Goal: Task Accomplishment & Management: Use online tool/utility

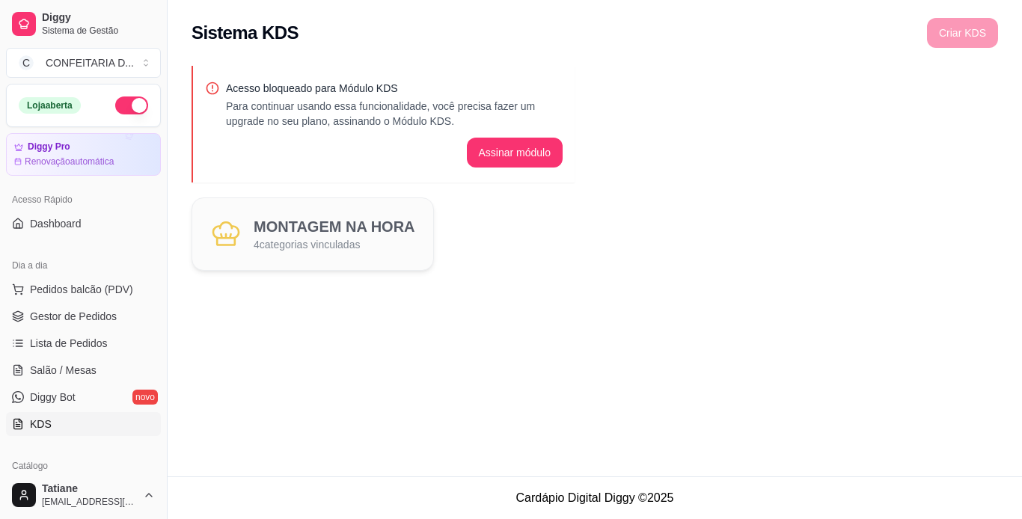
scroll to position [150, 0]
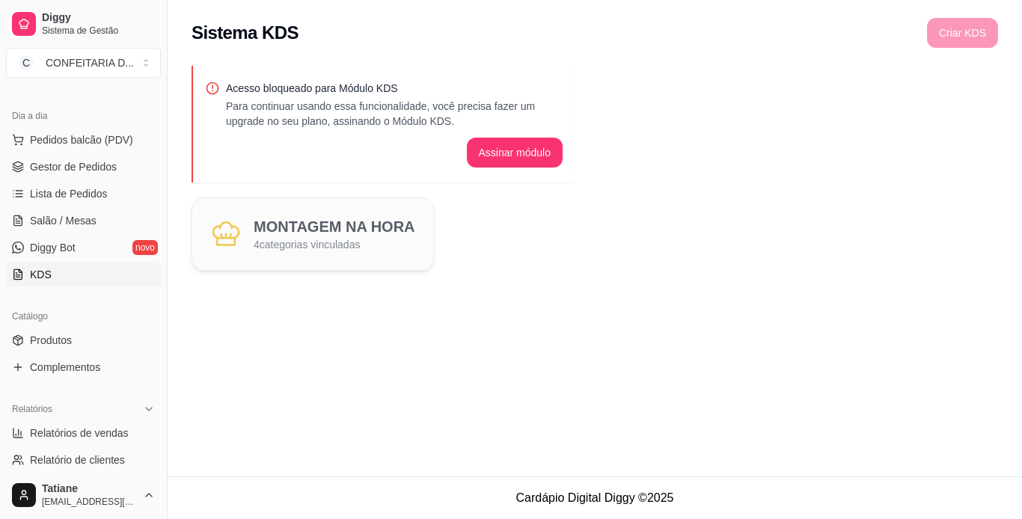
click at [898, 49] on div "Sistema KDS Criar KDS" at bounding box center [595, 28] width 854 height 57
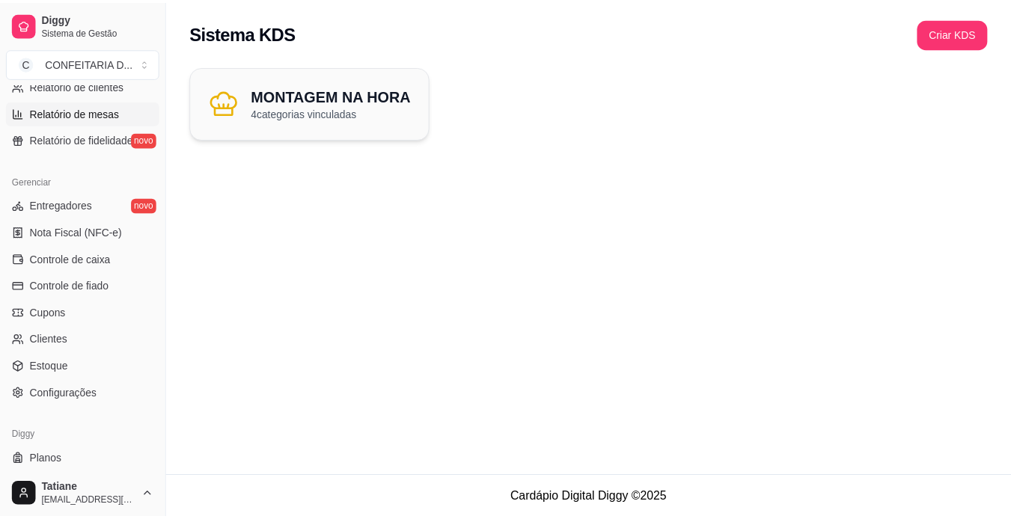
scroll to position [374, 0]
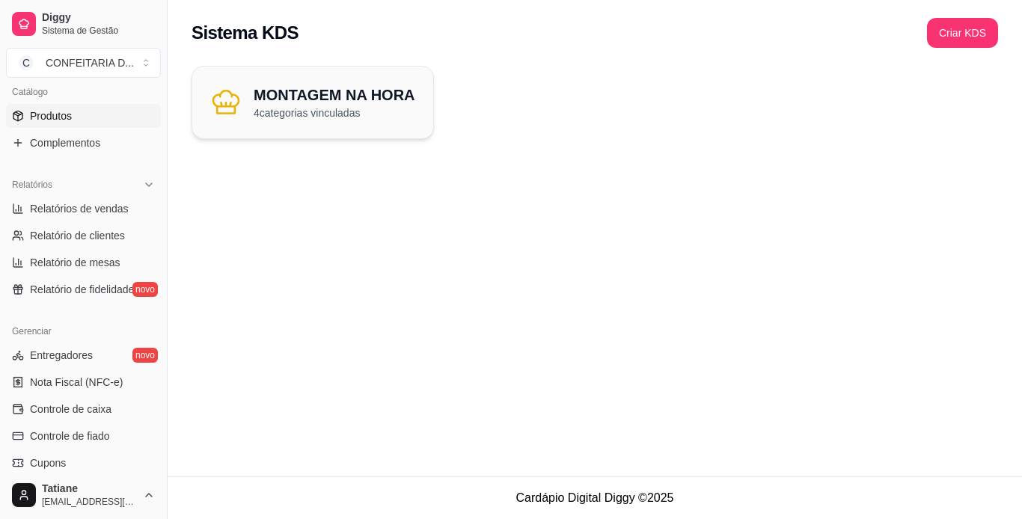
click at [46, 120] on span "Produtos" at bounding box center [51, 115] width 42 height 15
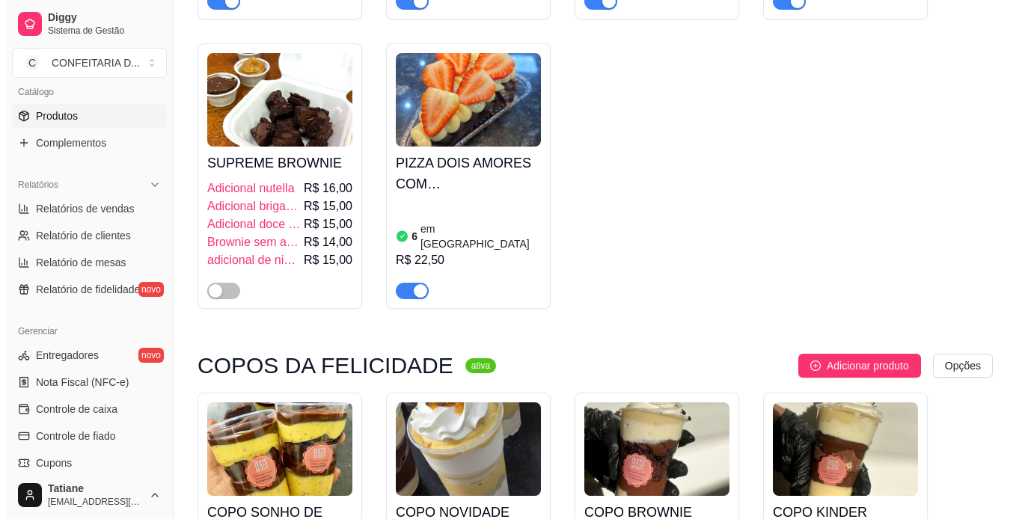
scroll to position [4414, 0]
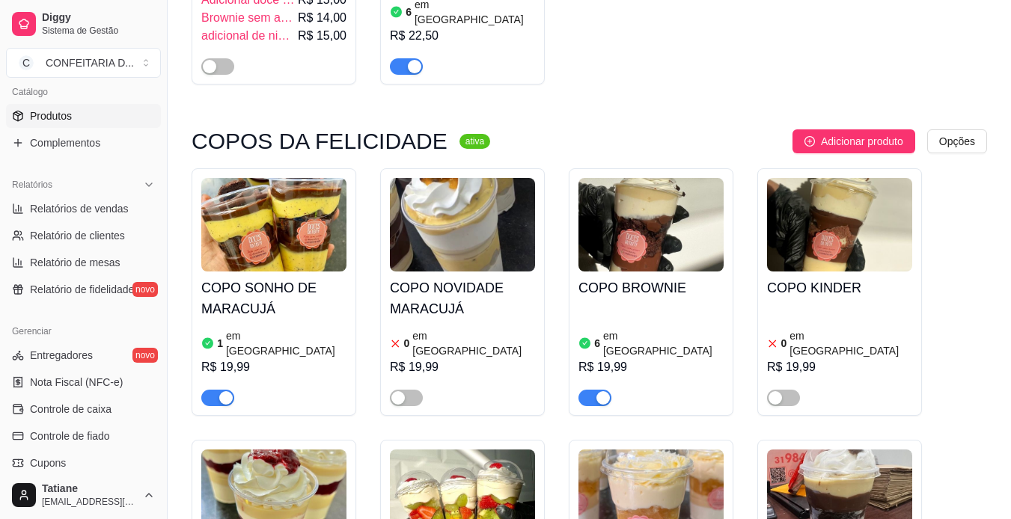
click at [640, 450] on img at bounding box center [650, 497] width 145 height 94
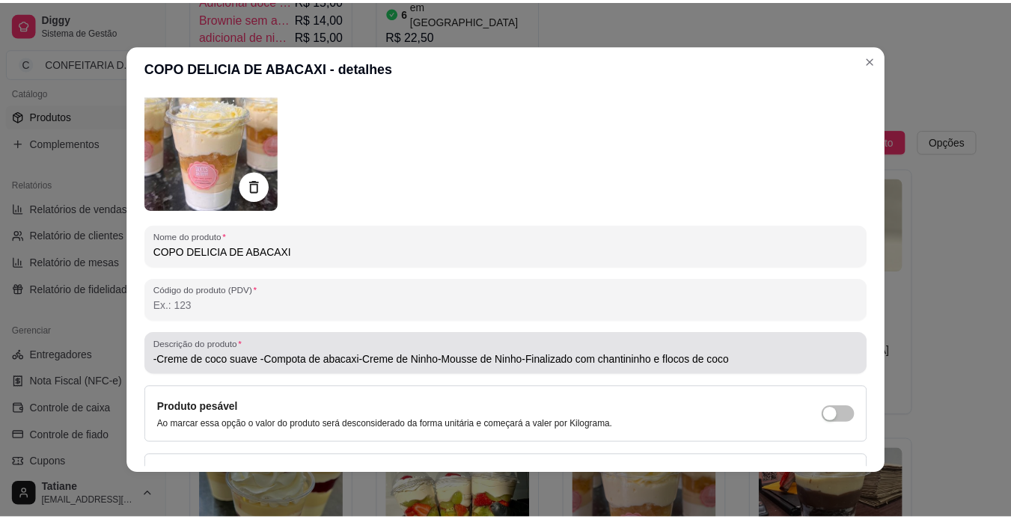
scroll to position [150, 0]
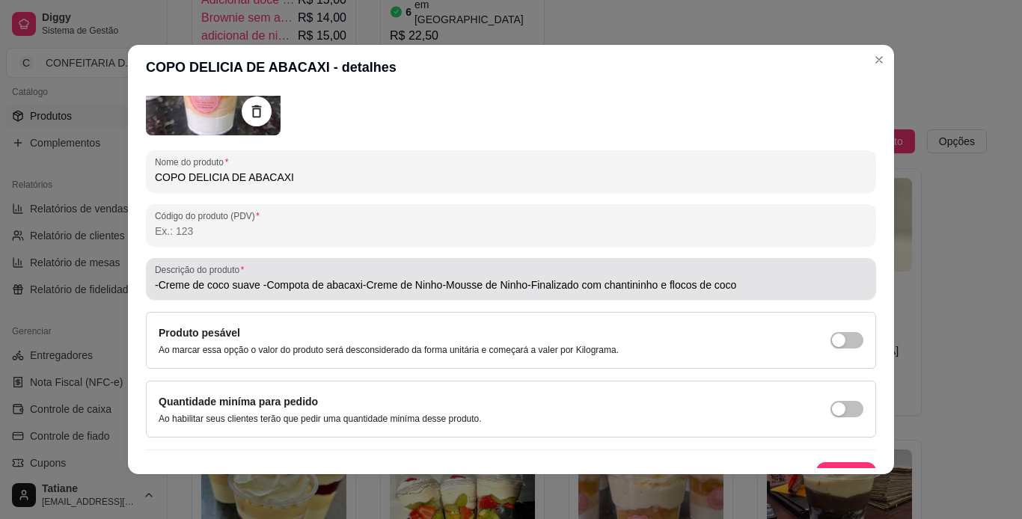
type input "-Creme de coco suave -Compota de abacaxi-Creme de Ninho-Mousse de Ninho-Finaliz…"
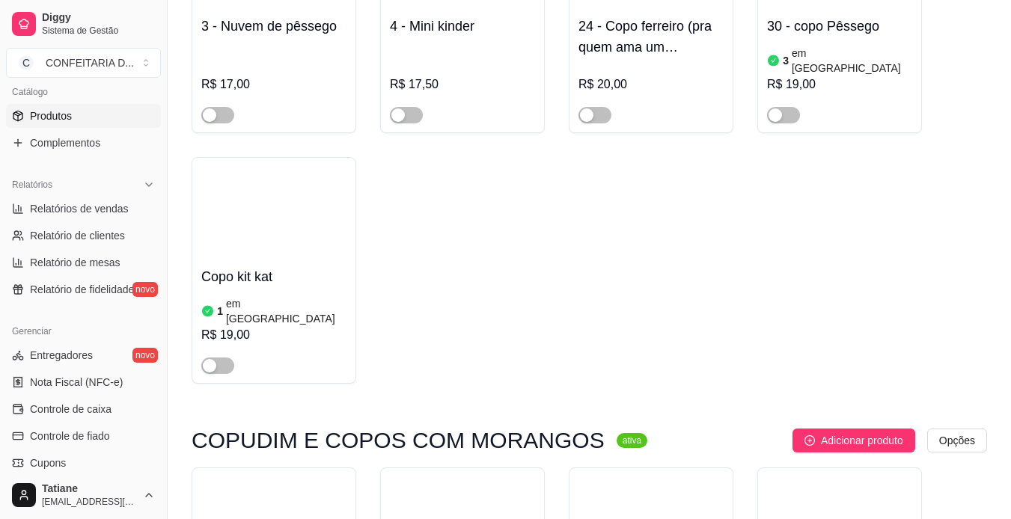
scroll to position [5311, 0]
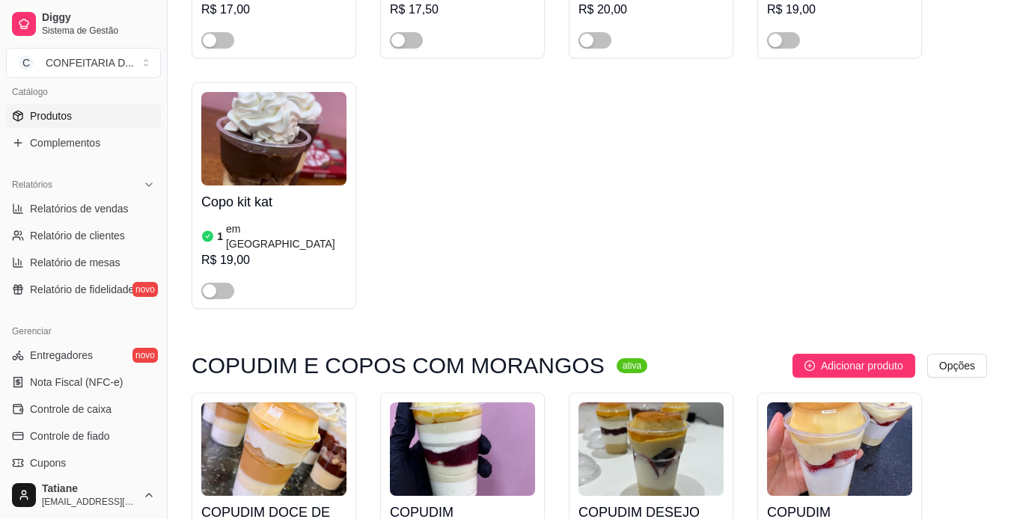
click at [273, 402] on img at bounding box center [273, 449] width 145 height 94
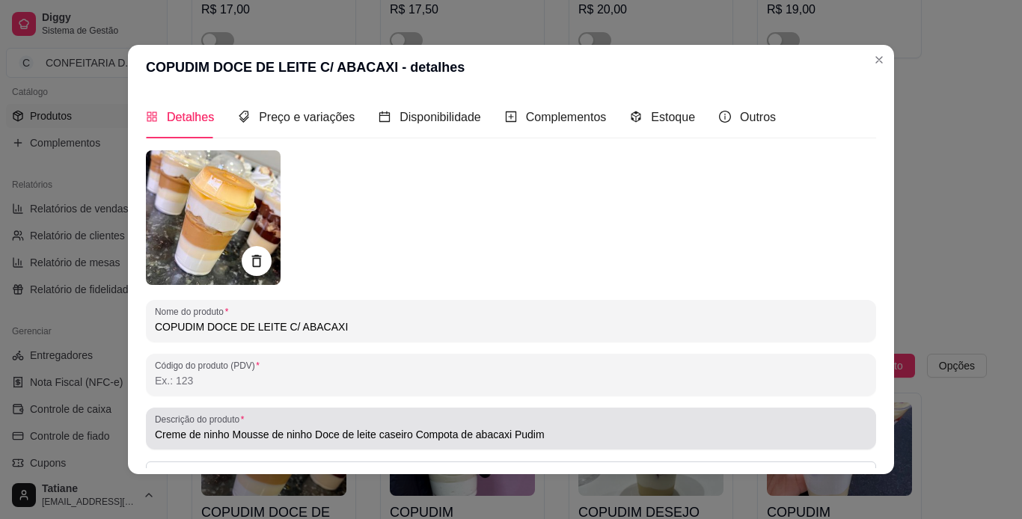
type input "Creme de ninho Mousse de ninho Doce de leite caseiro Compota de abacaxi Pudim"
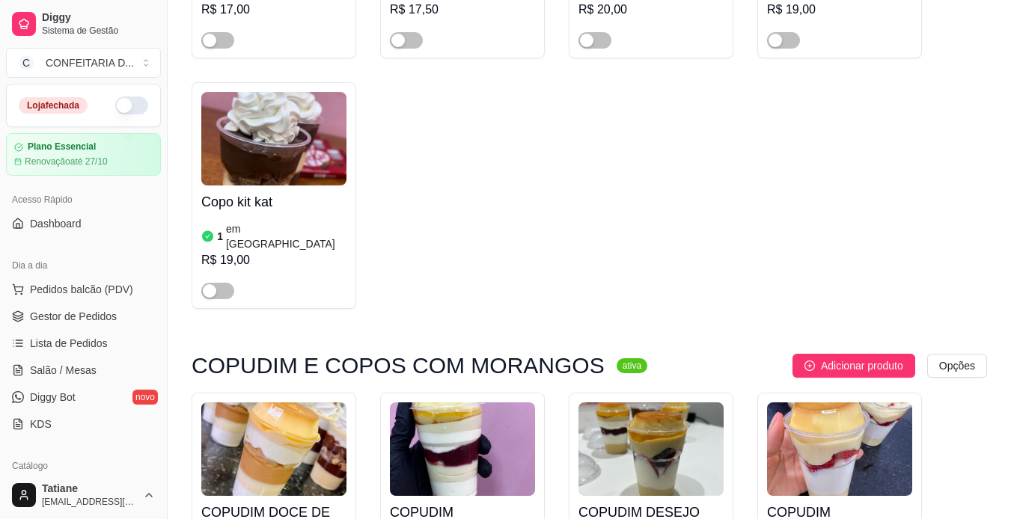
scroll to position [5461, 0]
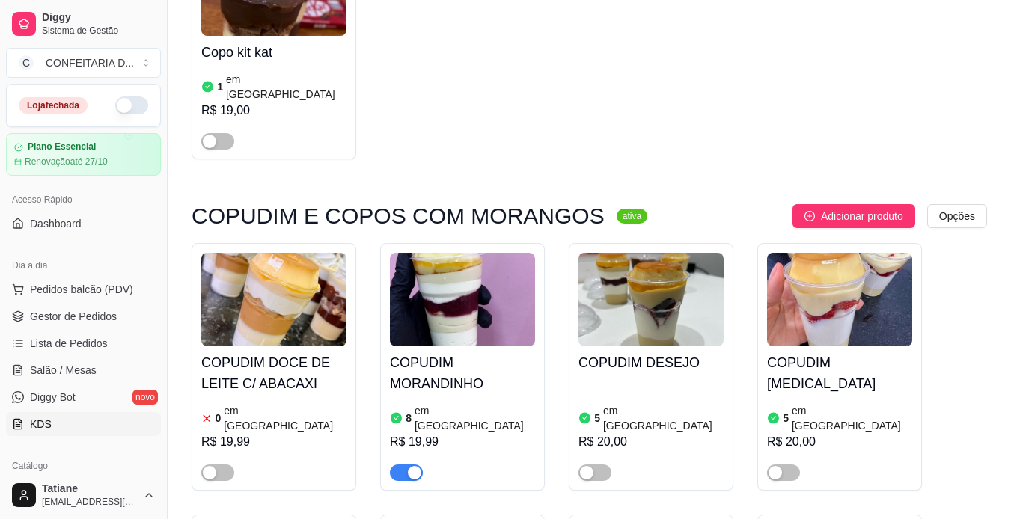
click at [41, 434] on link "KDS" at bounding box center [83, 424] width 155 height 24
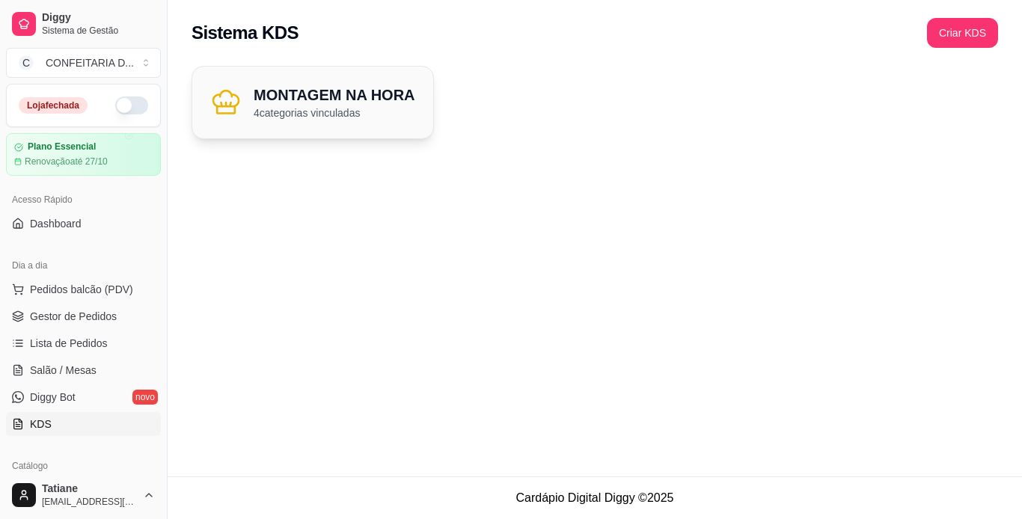
click at [297, 114] on p "4 categorias vinculadas" at bounding box center [335, 112] width 162 height 15
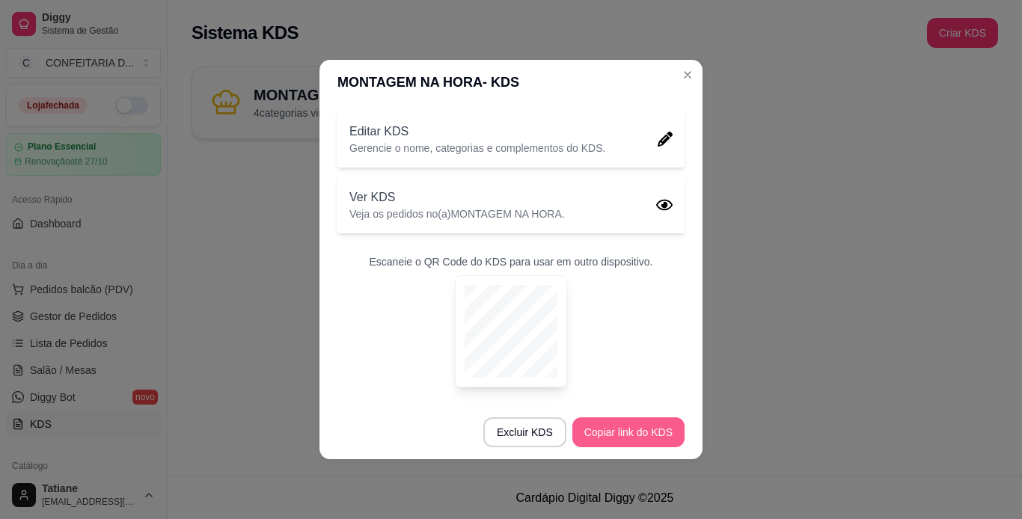
click at [605, 429] on button "Copiar link do KDS" at bounding box center [628, 432] width 112 height 30
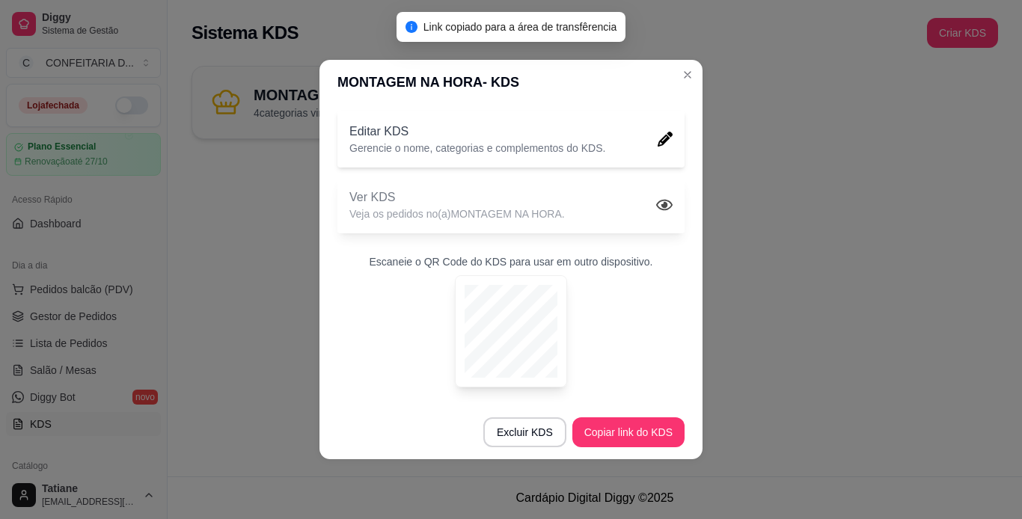
click at [512, 207] on p "Veja os pedidos no(a) MONTAGEM NA HORA ." at bounding box center [456, 213] width 215 height 15
